Goal: Information Seeking & Learning: Find specific fact

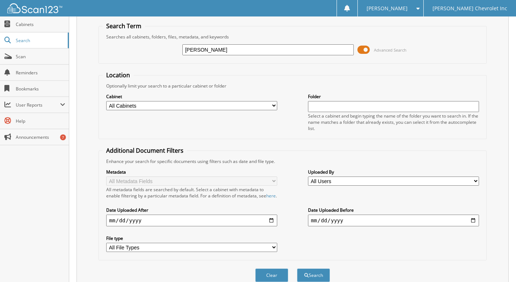
scroll to position [63, 0]
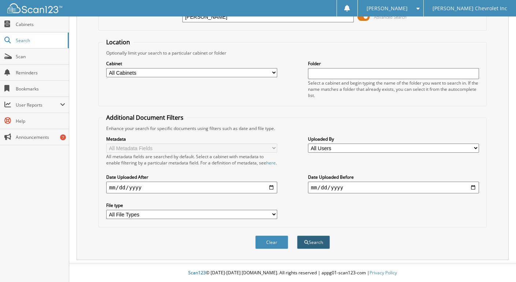
type input "[PERSON_NAME]"
click at [325, 239] on button "Search" at bounding box center [313, 243] width 33 height 14
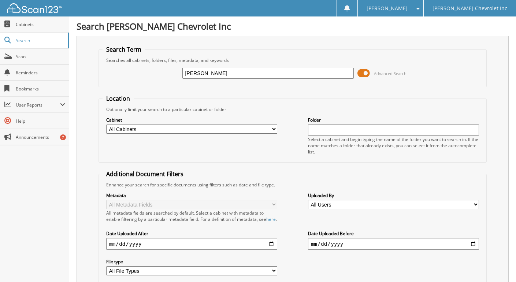
drag, startPoint x: 200, startPoint y: 73, endPoint x: 160, endPoint y: 64, distance: 40.2
click at [160, 64] on div "[PERSON_NAME] Advanced Search" at bounding box center [293, 73] width 380 height 20
type input "[PERSON_NAME]"
click at [364, 76] on span at bounding box center [363, 73] width 12 height 11
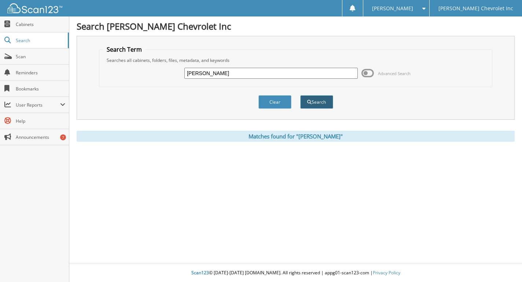
click at [315, 107] on button "Search" at bounding box center [316, 102] width 33 height 14
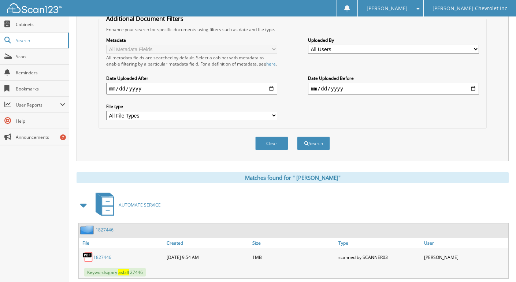
scroll to position [37, 0]
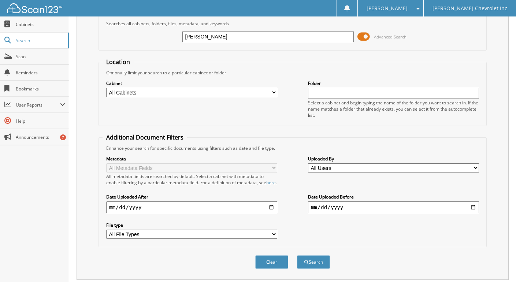
drag, startPoint x: 202, startPoint y: 37, endPoint x: 147, endPoint y: 42, distance: 55.6
click at [147, 42] on div "asbill Advanced Search" at bounding box center [293, 37] width 380 height 20
click at [206, 34] on input "text" at bounding box center [267, 36] width 171 height 11
paste input "210108"
type input "210108"
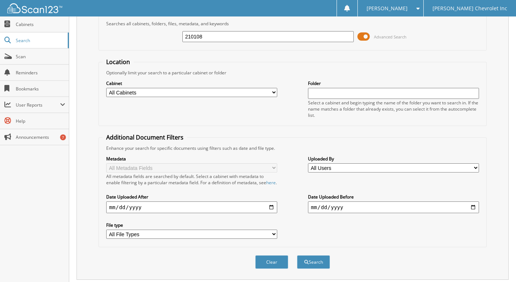
click at [364, 35] on span at bounding box center [363, 36] width 12 height 11
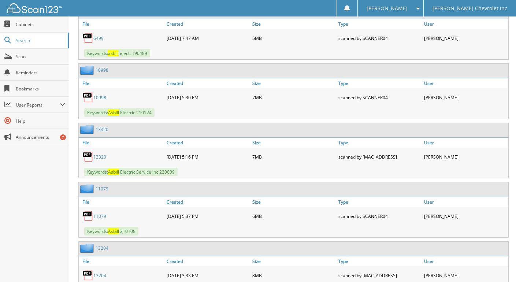
scroll to position [842, 0]
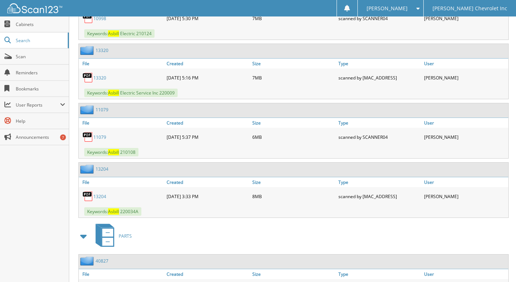
click at [90, 139] on img at bounding box center [87, 136] width 11 height 11
click at [103, 139] on link "1 1 0 7 9" at bounding box center [99, 137] width 13 height 6
click at [94, 139] on link "1 1 0 7 9" at bounding box center [99, 137] width 13 height 6
click at [104, 137] on link "1 1 0 7 9" at bounding box center [99, 137] width 13 height 6
click at [87, 134] on img at bounding box center [87, 136] width 11 height 11
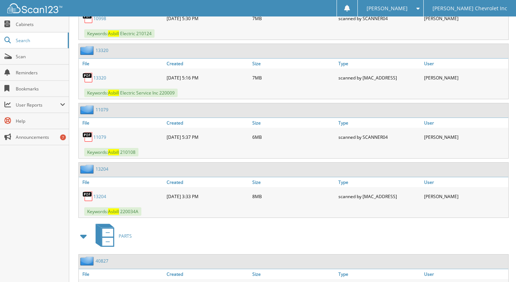
click at [87, 140] on img at bounding box center [87, 136] width 11 height 11
click at [98, 137] on link "1 1 0 7 9" at bounding box center [99, 137] width 13 height 6
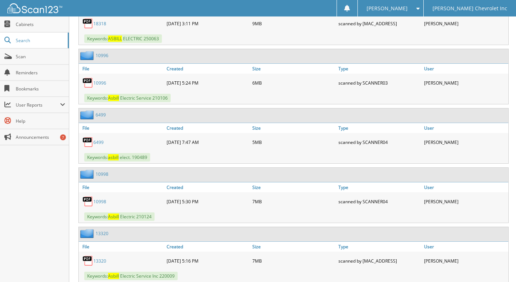
scroll to position [769, 0]
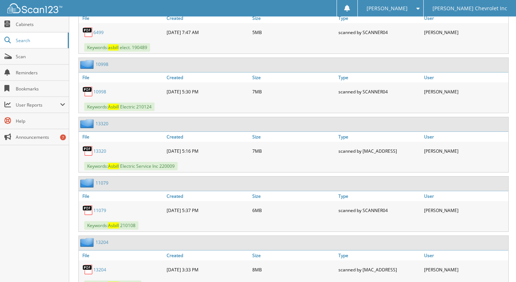
click at [96, 212] on link "1 1 0 7 9" at bounding box center [99, 210] width 13 height 6
click at [86, 209] on img at bounding box center [87, 210] width 11 height 11
